Goal: Transaction & Acquisition: Purchase product/service

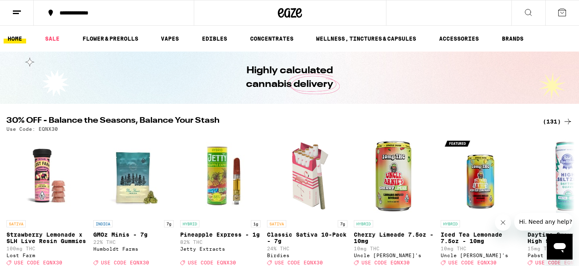
click at [55, 39] on link "SALE" at bounding box center [52, 39] width 23 height 10
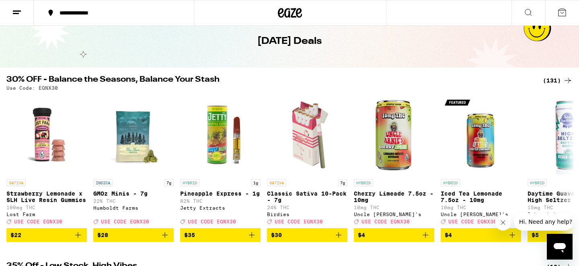
scroll to position [53, 0]
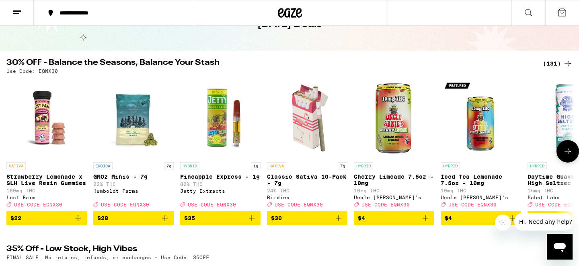
click at [323, 223] on span "$30" at bounding box center [307, 218] width 72 height 10
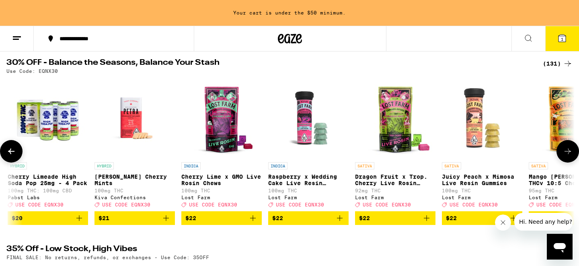
scroll to position [0, 3042]
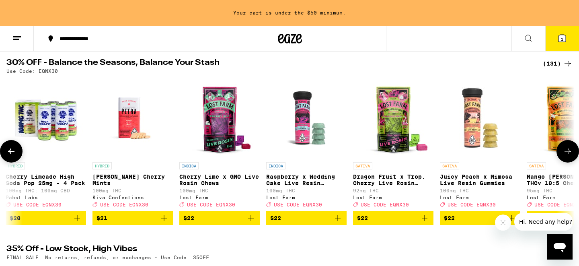
click at [64, 39] on div "**********" at bounding box center [119, 39] width 126 height 6
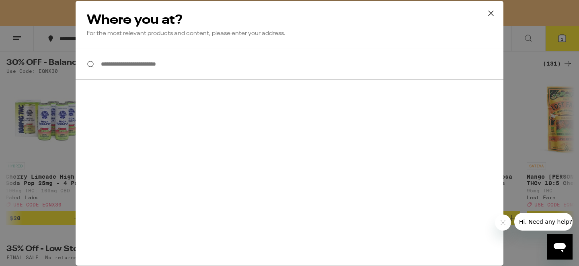
click at [143, 67] on input "**********" at bounding box center [290, 64] width 428 height 31
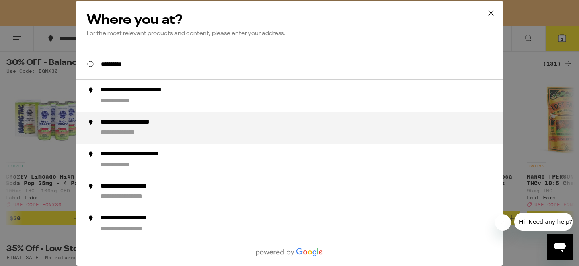
click at [117, 113] on li "**********" at bounding box center [290, 127] width 428 height 32
type input "**********"
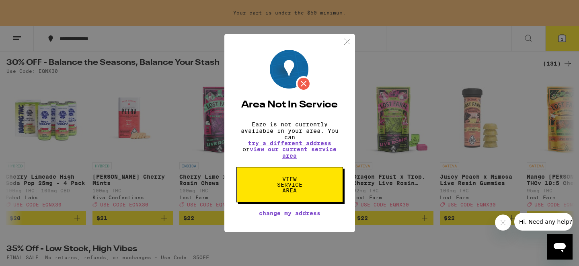
click at [123, 102] on body "**********" at bounding box center [289, 240] width 579 height 638
click at [347, 41] on img at bounding box center [347, 42] width 10 height 10
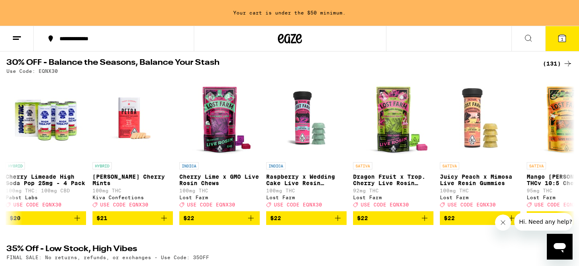
click at [147, 44] on button "**********" at bounding box center [114, 39] width 160 height 24
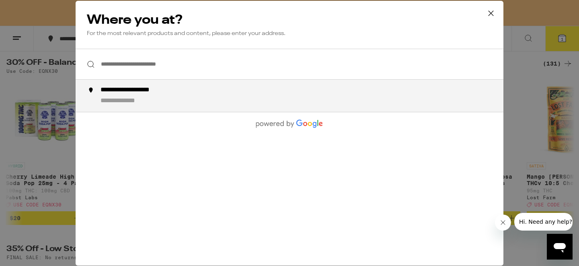
drag, startPoint x: 0, startPoint y: 0, endPoint x: 140, endPoint y: 60, distance: 152.6
click at [140, 60] on input "**********" at bounding box center [290, 64] width 428 height 31
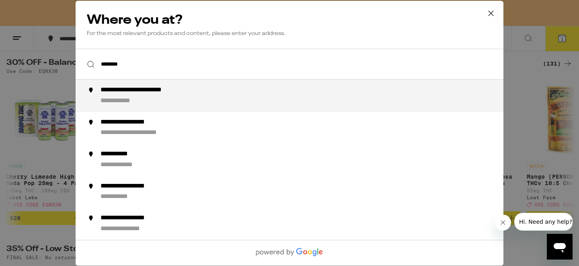
click at [160, 95] on div "**********" at bounding box center [153, 90] width 104 height 8
type input "**********"
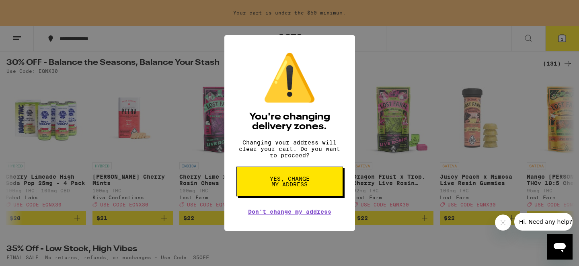
click at [321, 183] on button "Yes, change my address" at bounding box center [290, 182] width 107 height 30
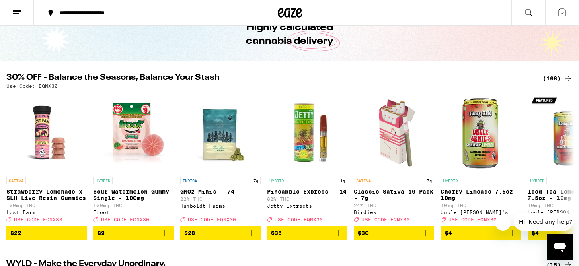
scroll to position [48, 0]
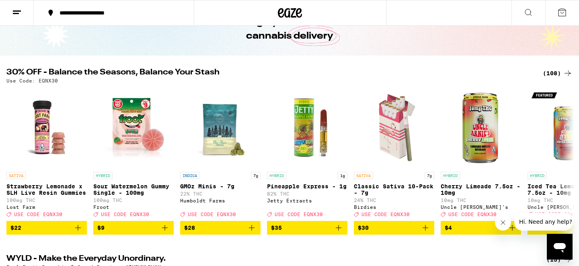
click at [421, 232] on icon "Add to bag" at bounding box center [426, 228] width 10 height 10
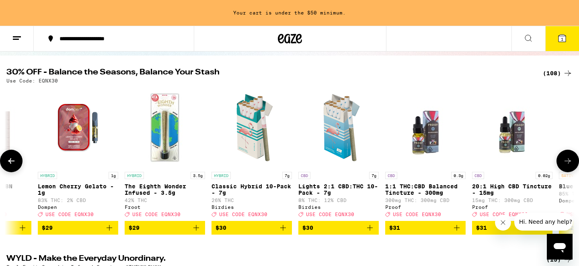
scroll to position [0, 5095]
click at [343, 136] on img "Open page for Lights 2:1 CBD:THC 10-Pack - 7g from Birdies" at bounding box center [338, 127] width 80 height 80
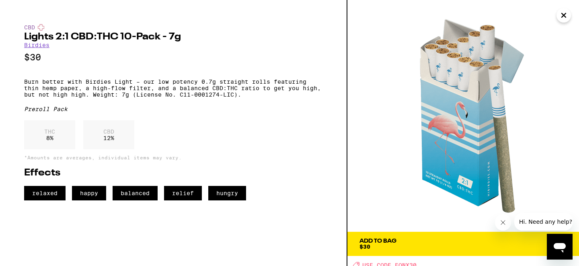
scroll to position [3, 0]
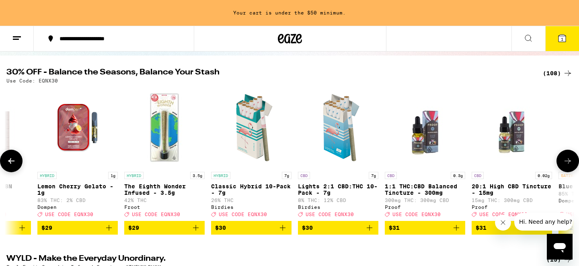
click at [245, 232] on span "$30" at bounding box center [251, 228] width 72 height 10
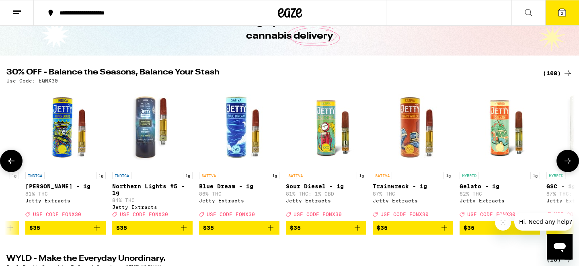
scroll to position [0, 6417]
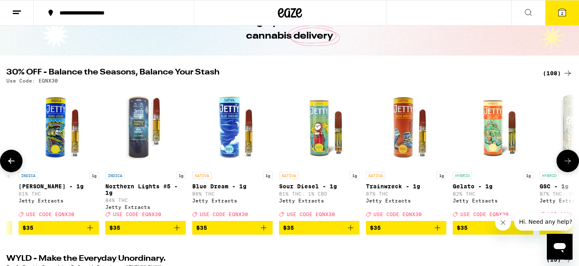
click at [241, 232] on span "$35" at bounding box center [232, 228] width 72 height 10
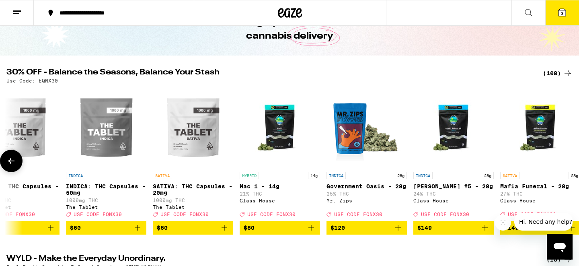
scroll to position [0, 8817]
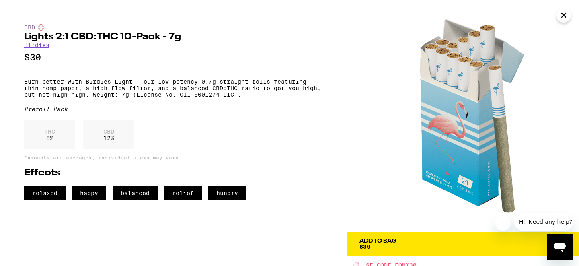
scroll to position [74, 0]
click at [566, 16] on icon "Close" at bounding box center [564, 15] width 4 height 4
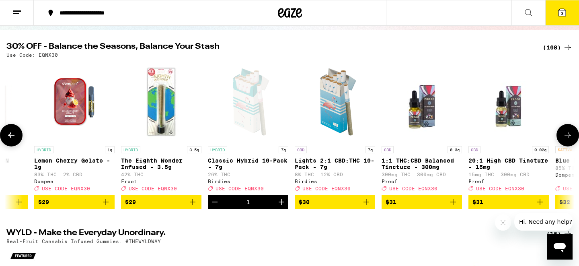
scroll to position [0, 5093]
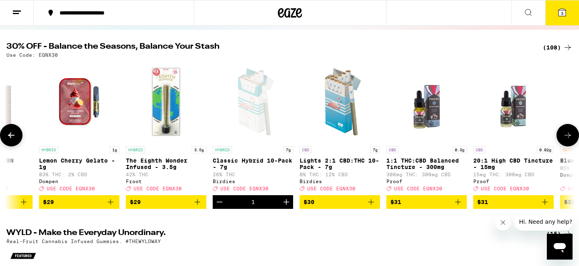
click at [323, 207] on span "$30" at bounding box center [340, 202] width 72 height 10
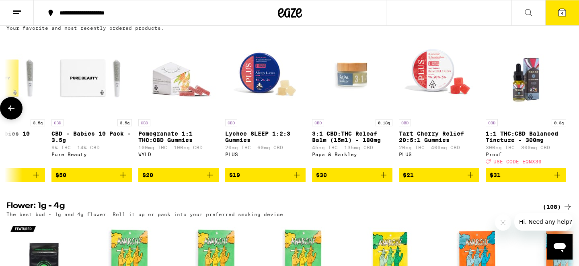
scroll to position [821, 0]
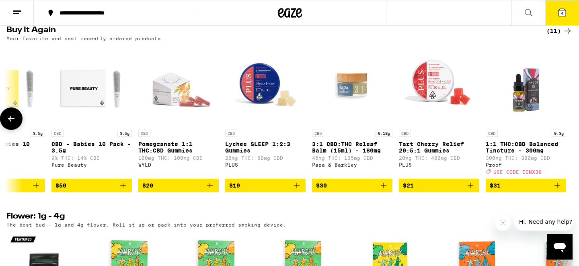
click at [449, 190] on span "$21" at bounding box center [439, 186] width 72 height 10
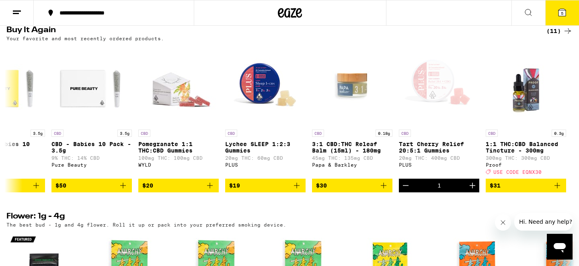
click at [558, 9] on icon at bounding box center [562, 13] width 10 height 10
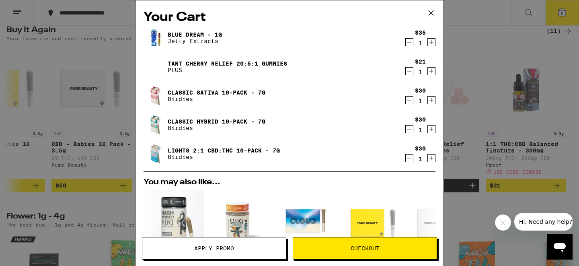
click at [430, 14] on icon at bounding box center [431, 12] width 5 height 5
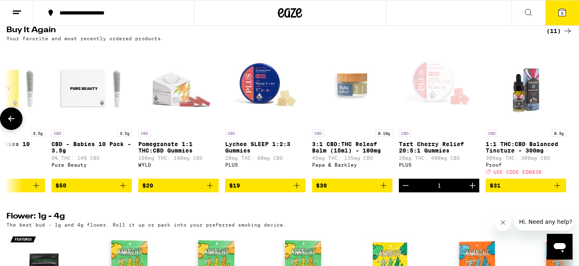
click at [267, 190] on span "$19" at bounding box center [265, 186] width 72 height 10
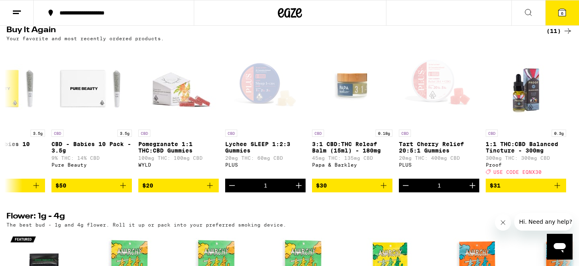
click at [553, 15] on button "6" at bounding box center [562, 12] width 34 height 25
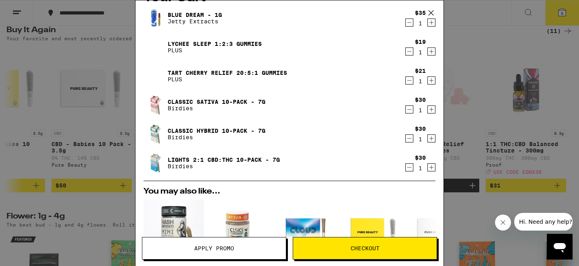
scroll to position [10, 0]
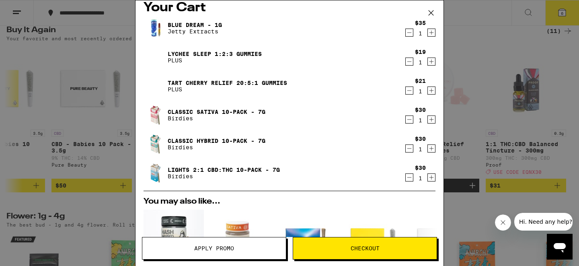
click at [408, 61] on icon "Decrement" at bounding box center [409, 62] width 7 height 10
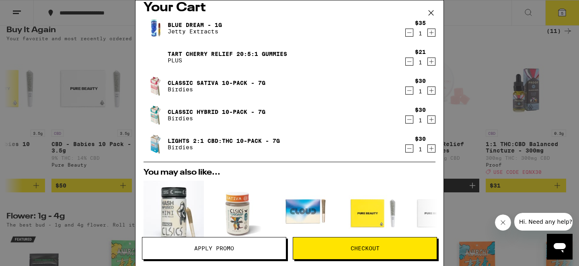
click at [410, 61] on icon "Decrement" at bounding box center [409, 62] width 7 height 10
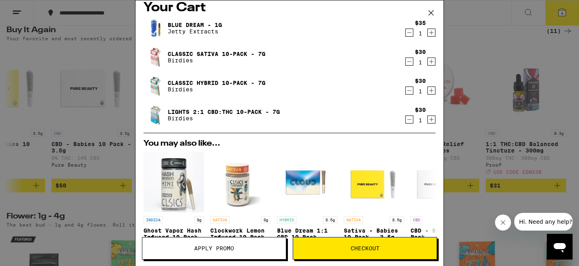
click at [408, 119] on icon "Decrement" at bounding box center [409, 120] width 7 height 10
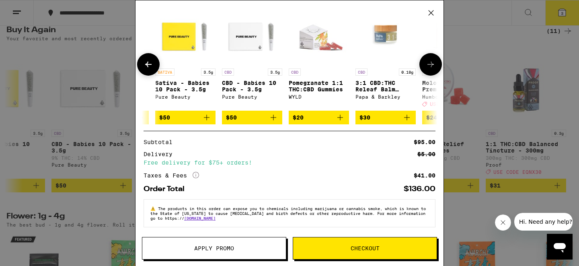
scroll to position [0, 189]
click at [212, 256] on button "Apply Promo" at bounding box center [214, 248] width 144 height 23
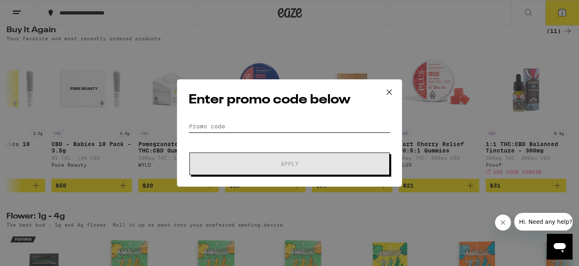
click at [251, 127] on input "Promo Code" at bounding box center [290, 126] width 202 height 12
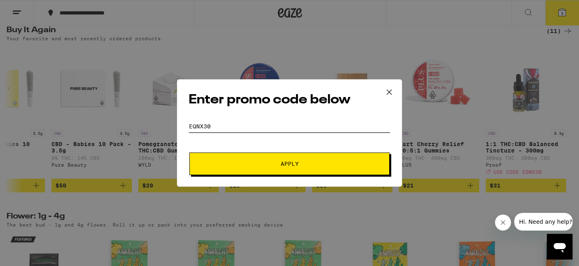
type input "EQNX30"
click at [239, 159] on button "Apply" at bounding box center [289, 163] width 200 height 23
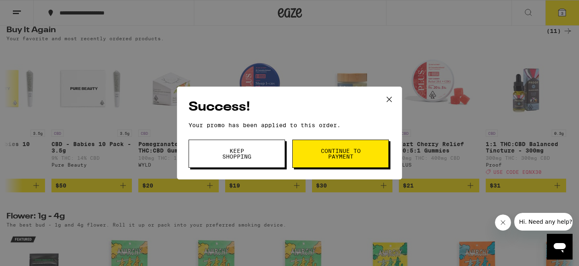
click at [333, 162] on button "Continue to payment" at bounding box center [340, 154] width 97 height 28
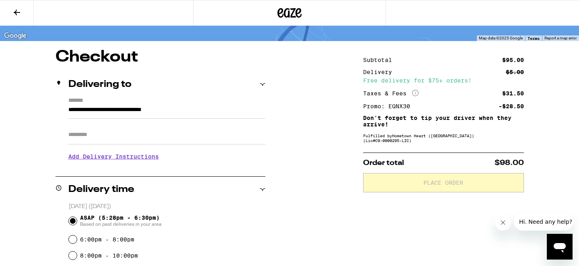
scroll to position [53, 0]
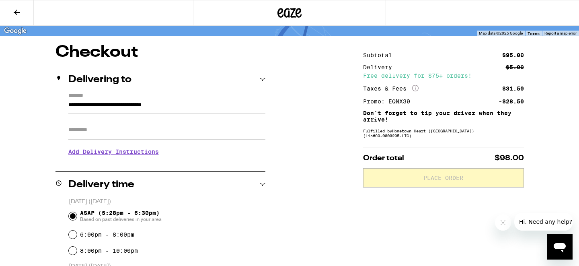
click at [116, 155] on h3 "Add Delivery Instructions" at bounding box center [166, 151] width 197 height 19
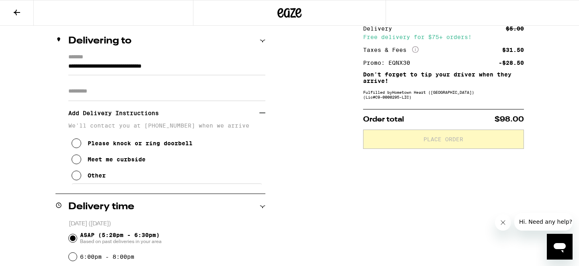
scroll to position [94, 0]
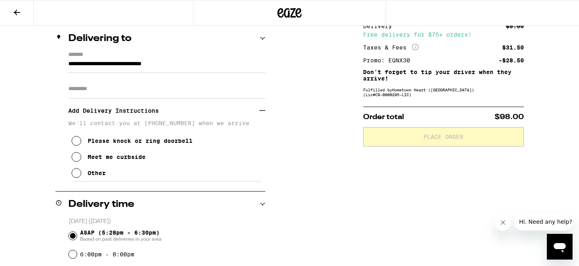
click at [103, 176] on div "Other" at bounding box center [97, 173] width 18 height 6
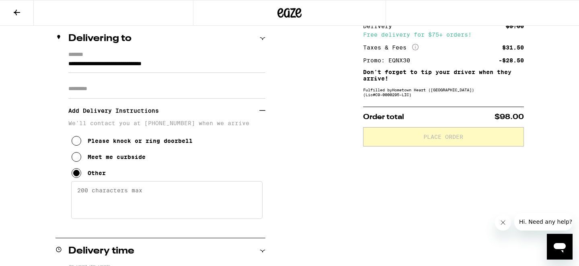
click at [120, 202] on textarea "Enter any other delivery instructions you want driver to know" at bounding box center [166, 200] width 191 height 38
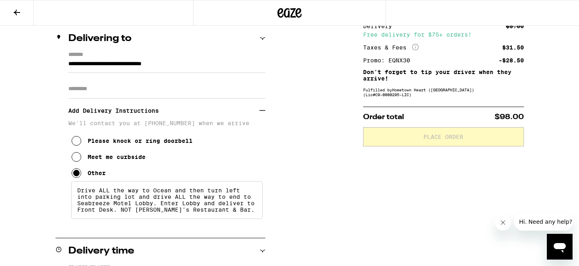
click at [79, 193] on textarea "Drive ALL the way to Ocean and then turn left into parking lot and drive ALL th…" at bounding box center [166, 200] width 191 height 38
click at [78, 193] on textarea "Drive ALL the way to Ocean and then turn left into parking lot and drive ALL th…" at bounding box center [166, 200] width 191 height 38
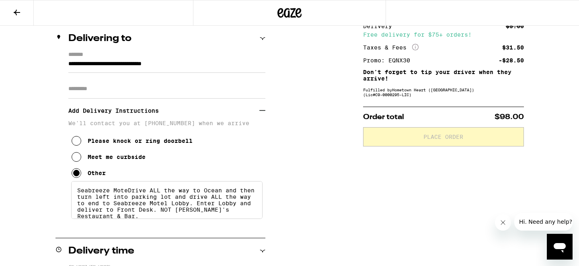
click at [185, 210] on textarea "Seabreeze MoteDrive ALL the way to Ocean and then turn left into parking lot an…" at bounding box center [166, 200] width 191 height 38
click at [128, 193] on textarea "Seabreeze MoteDrive ALL the way to Ocean and then turn left into parking lot an…" at bounding box center [166, 200] width 191 height 38
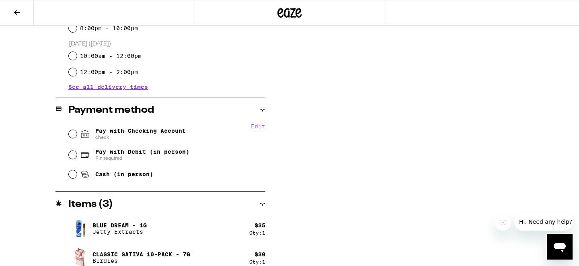
scroll to position [378, 0]
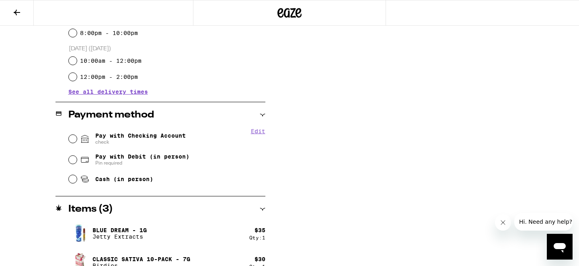
type textarea "Seabreeze Motel: Drive ALL the way to Ocean and then turn left into parking lot…"
click at [176, 139] on span "Pay with Checking Account check" at bounding box center [140, 138] width 90 height 13
click at [77, 139] on input "Pay with Checking Account check" at bounding box center [73, 139] width 8 height 8
radio input "true"
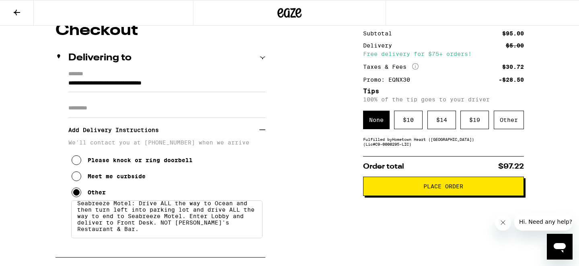
scroll to position [75, 0]
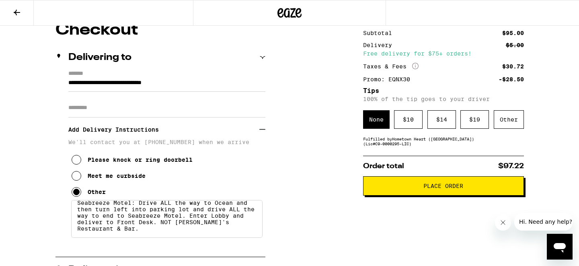
drag, startPoint x: 451, startPoint y: 189, endPoint x: 494, endPoint y: 149, distance: 58.6
click at [506, 129] on div "Other" at bounding box center [509, 119] width 30 height 19
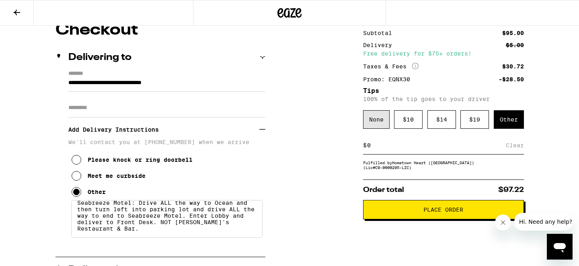
click at [376, 119] on div "None" at bounding box center [376, 119] width 27 height 19
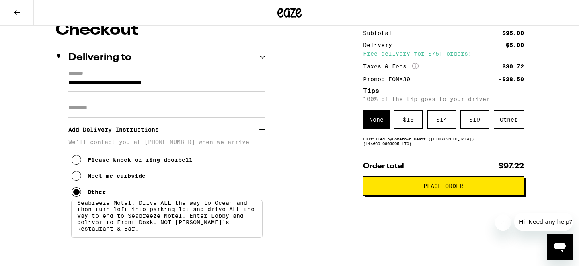
click at [422, 192] on button "Place Order" at bounding box center [443, 185] width 161 height 19
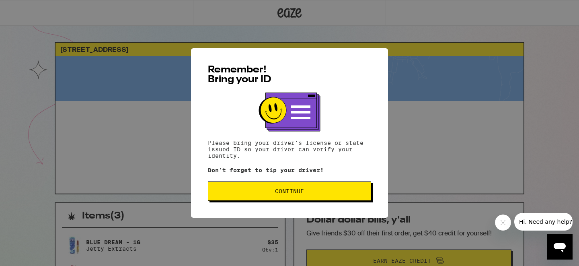
click at [348, 193] on span "Continue" at bounding box center [290, 191] width 150 height 6
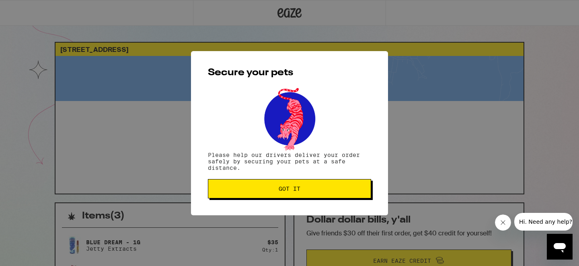
click at [352, 190] on span "Got it" at bounding box center [290, 189] width 150 height 6
